Goal: Task Accomplishment & Management: Manage account settings

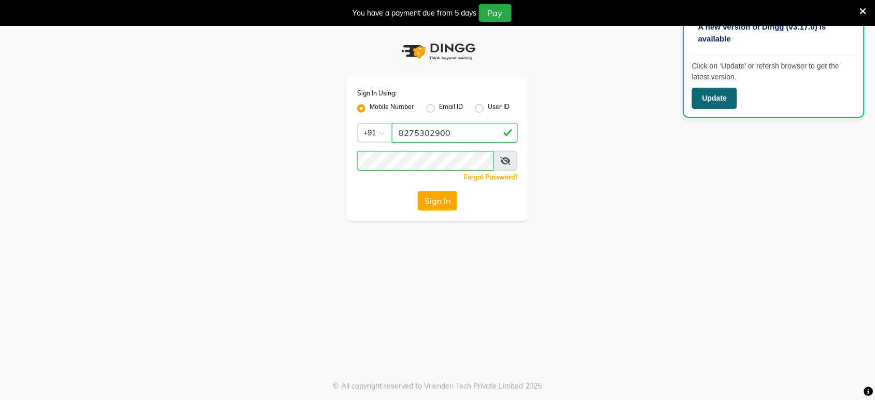
click at [718, 102] on button "Update" at bounding box center [714, 98] width 45 height 21
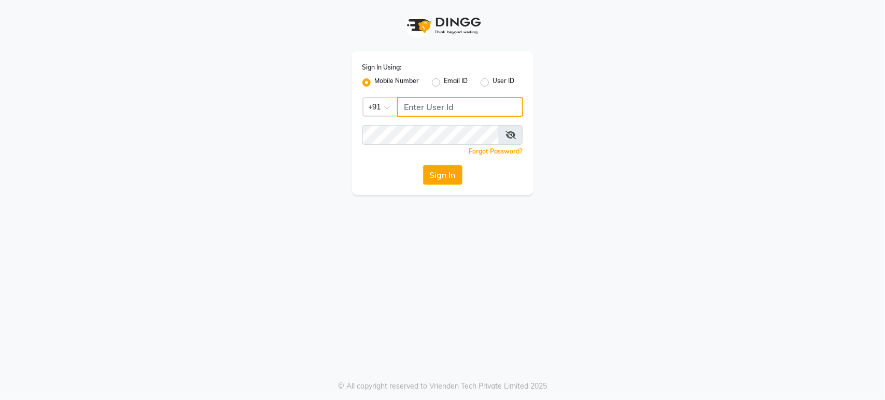
type input "8275302900"
click at [493, 83] on label "User ID" at bounding box center [504, 82] width 22 height 12
click at [493, 83] on input "User ID" at bounding box center [496, 79] width 7 height 7
radio input "true"
radio input "false"
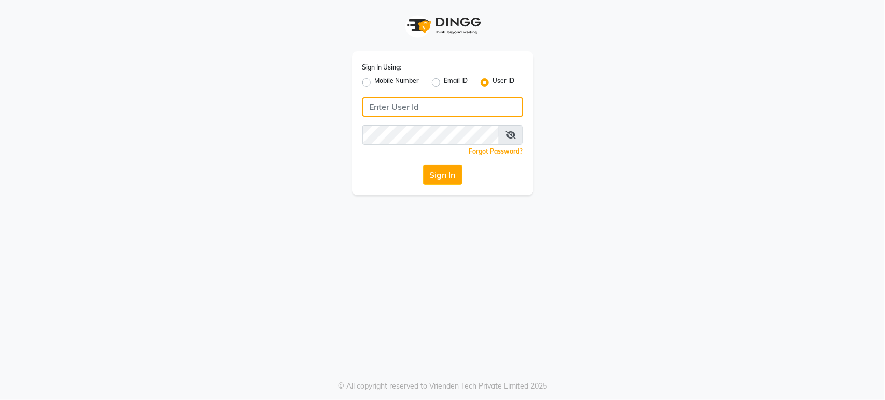
click at [462, 105] on input "Username" at bounding box center [442, 107] width 161 height 20
paste input "🎉 Congratulations! 🎉 You have WON an exclusive Hair Fest Offer at Colour Lounge…"
type input "🎉 Congratulations! 🎉 You have WON an exclusive Hair Fest Offer at Colour Lounge…"
click at [393, 79] on label "Mobile Number" at bounding box center [397, 82] width 45 height 12
click at [382, 79] on input "Mobile Number" at bounding box center [378, 79] width 7 height 7
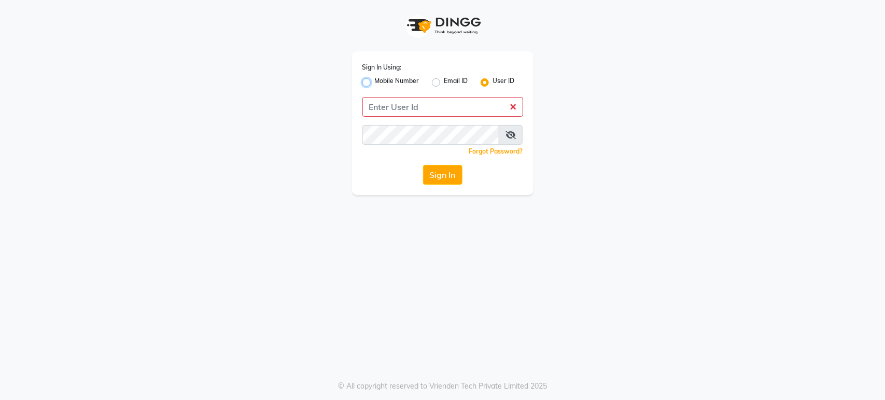
radio input "true"
radio input "false"
click at [424, 108] on input "Username" at bounding box center [460, 107] width 126 height 20
type input "9191910000"
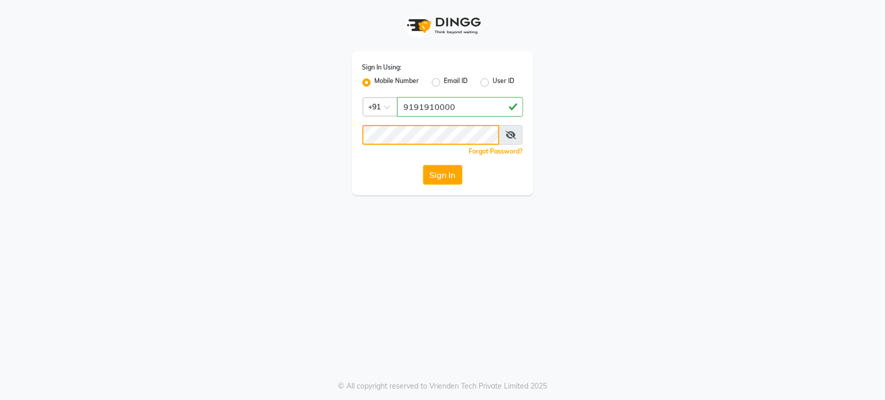
click at [423, 165] on button "Sign In" at bounding box center [442, 175] width 39 height 20
